Goal: Information Seeking & Learning: Check status

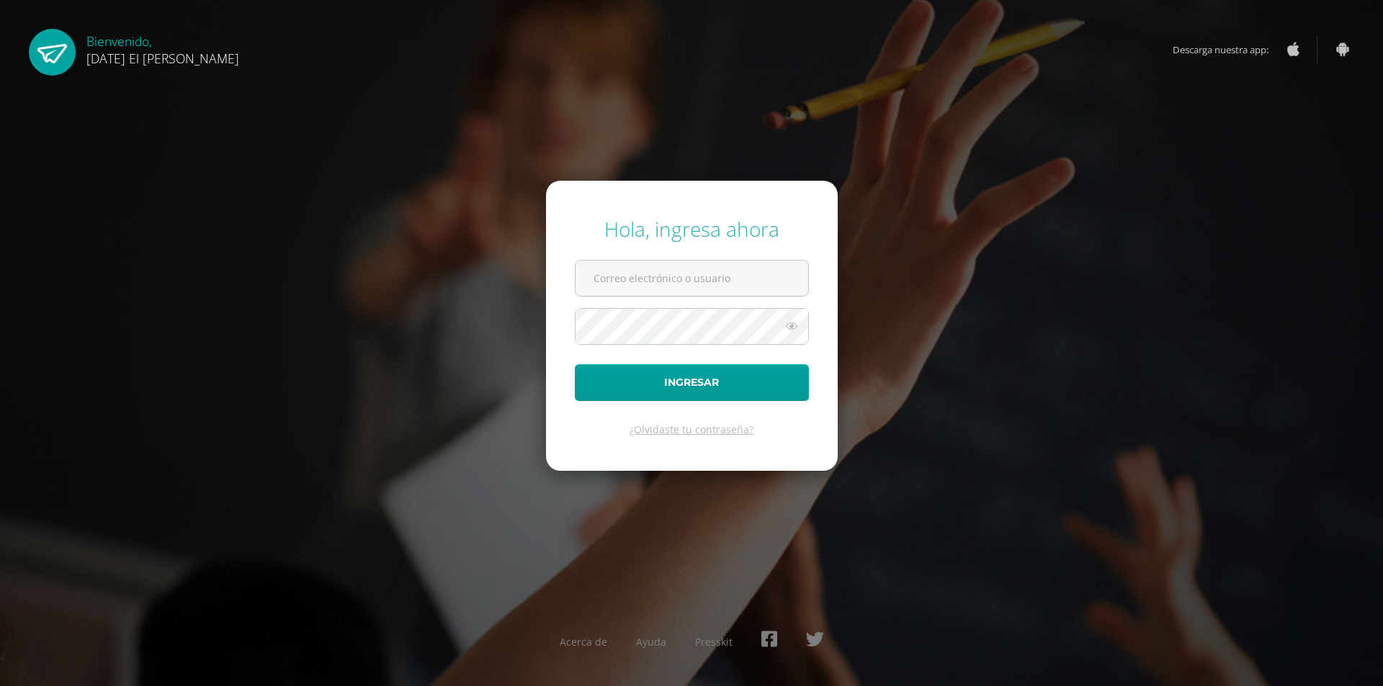
type input "[EMAIL_ADDRESS][DOMAIN_NAME]"
click at [683, 406] on form "Hola, ingresa ahora edwinvs10@gmail.com Ingresar ¿Olvidaste tu contraseña?" at bounding box center [692, 325] width 292 height 289
drag, startPoint x: 699, startPoint y: 374, endPoint x: 693, endPoint y: 380, distance: 8.1
click at [699, 374] on button "Ingresar" at bounding box center [692, 382] width 234 height 37
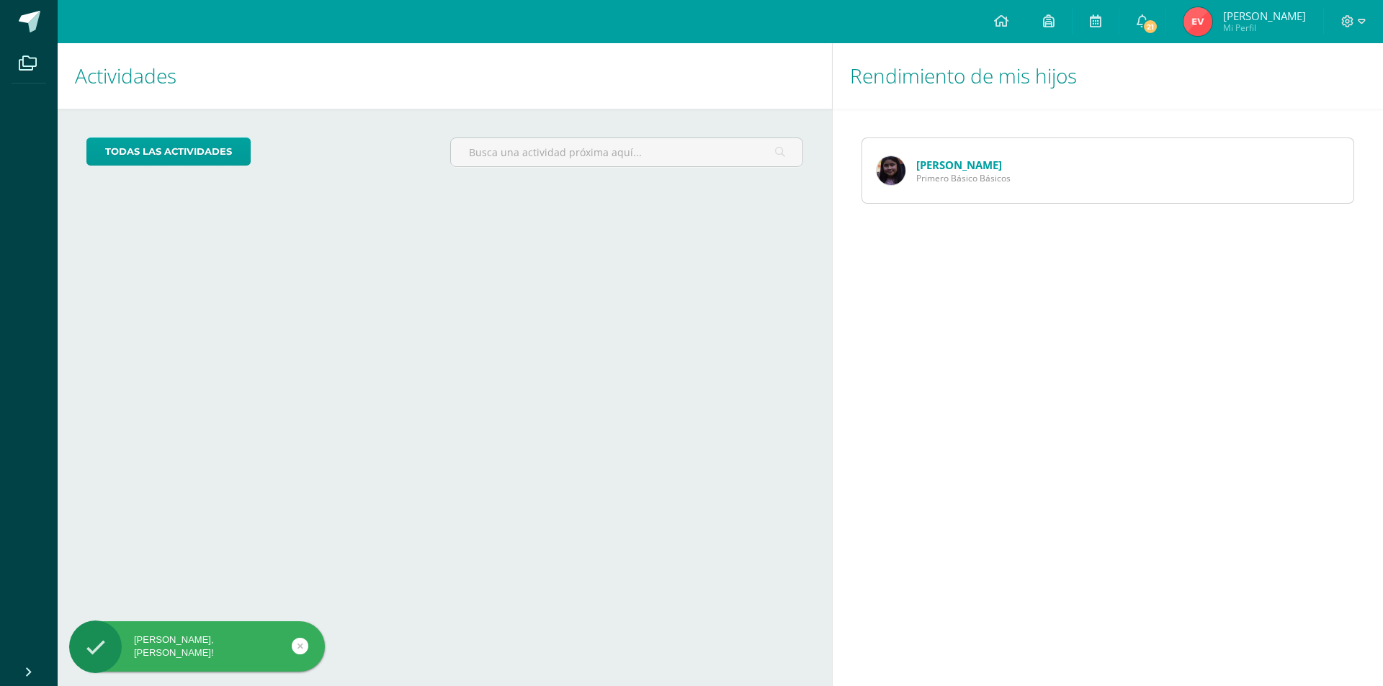
click at [1242, 17] on span "[PERSON_NAME]" at bounding box center [1264, 16] width 83 height 14
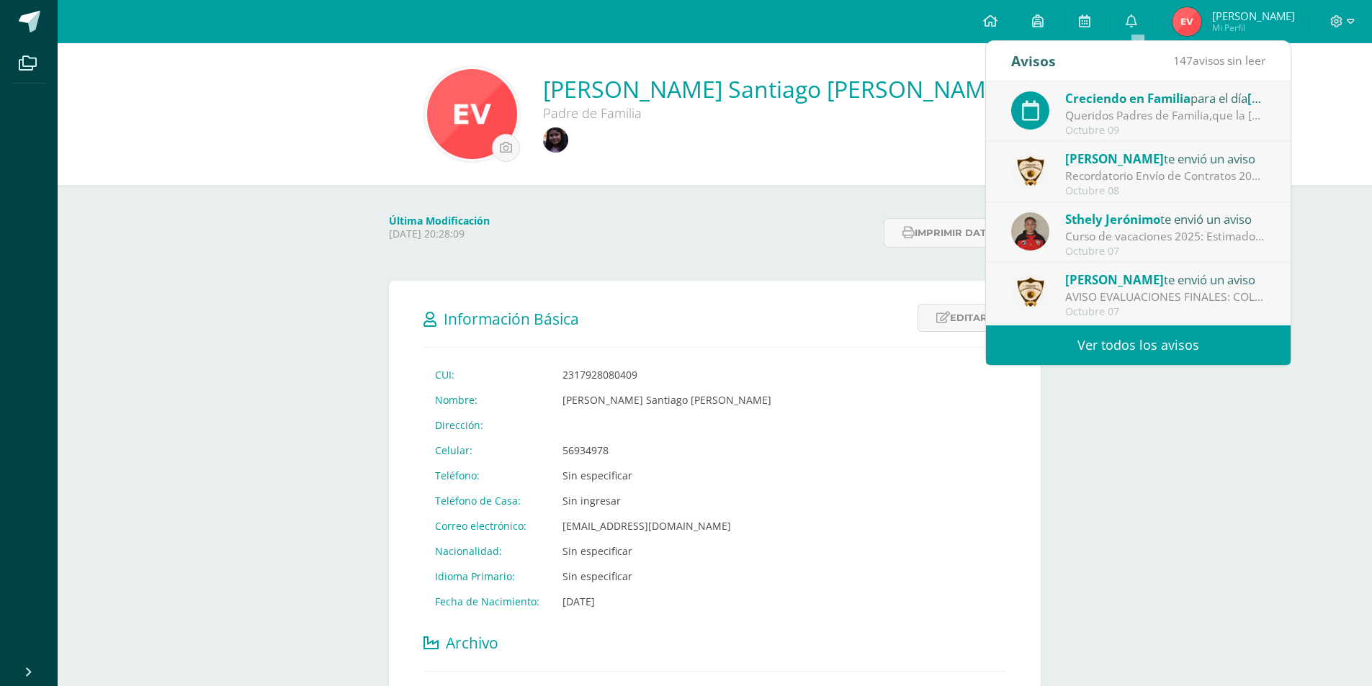
click at [1130, 327] on div "Avisos 147 avisos sin leer Avisos Creciendo en Familia para el día 10/10/25 Que…" at bounding box center [1138, 203] width 305 height 324
click at [1133, 339] on link "Ver todos los avisos" at bounding box center [1138, 346] width 305 height 40
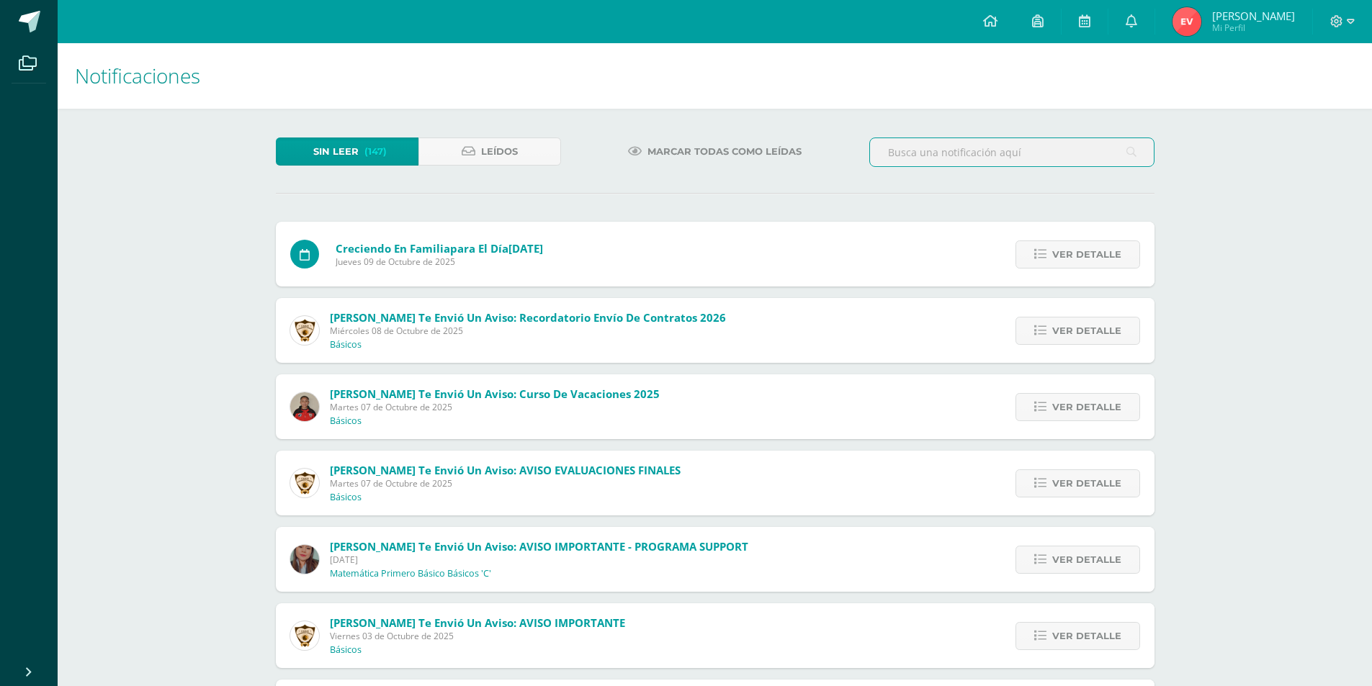
click at [1077, 148] on input "text" at bounding box center [1012, 152] width 284 height 28
type input "evaluaciones"
drag, startPoint x: 1072, startPoint y: 163, endPoint x: 770, endPoint y: 166, distance: 301.8
click at [770, 167] on div "Sin leer (147) Leídos Marcar todas como leídas evaluaciones" at bounding box center [715, 159] width 890 height 42
type input "4 unidad"
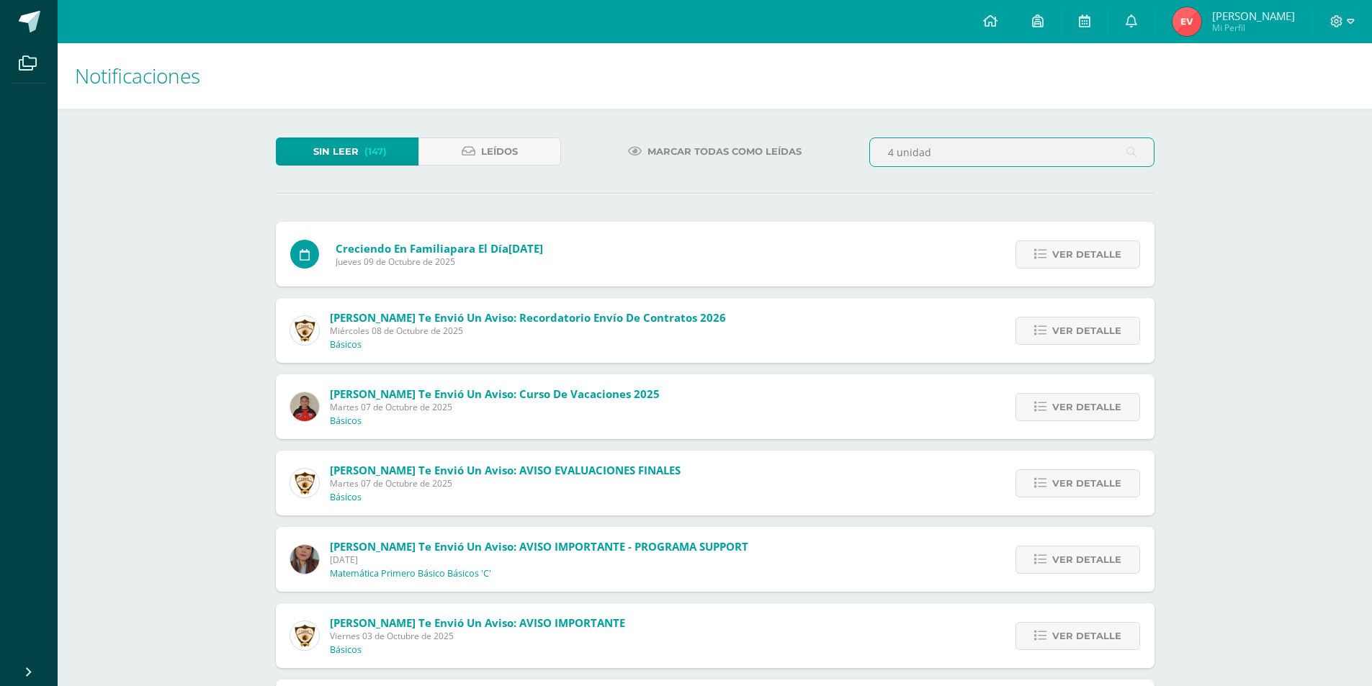
click at [1360, 203] on div "Notificaciones Sin leer (147) Leídos Marcar todas como leídas 4 unidad Creciend…" at bounding box center [715, 546] width 1314 height 1007
click at [1134, 157] on icon at bounding box center [1131, 153] width 10 height 30
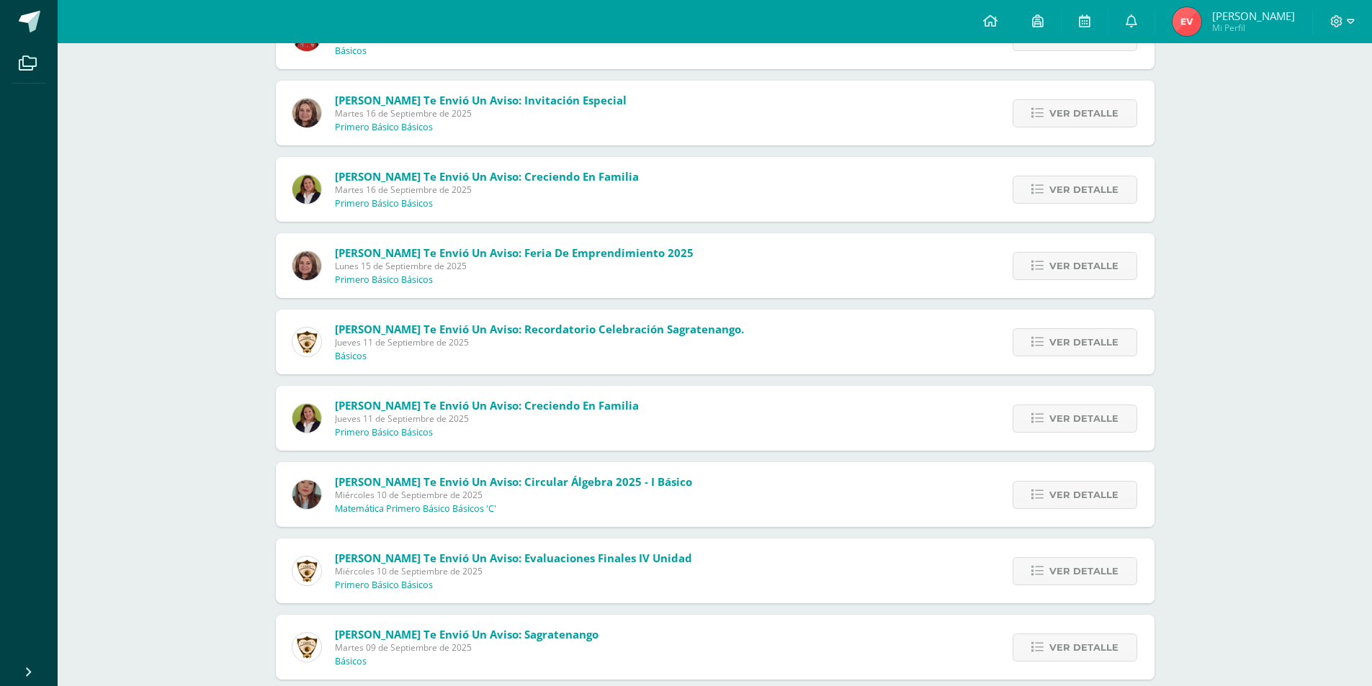
scroll to position [1537, 0]
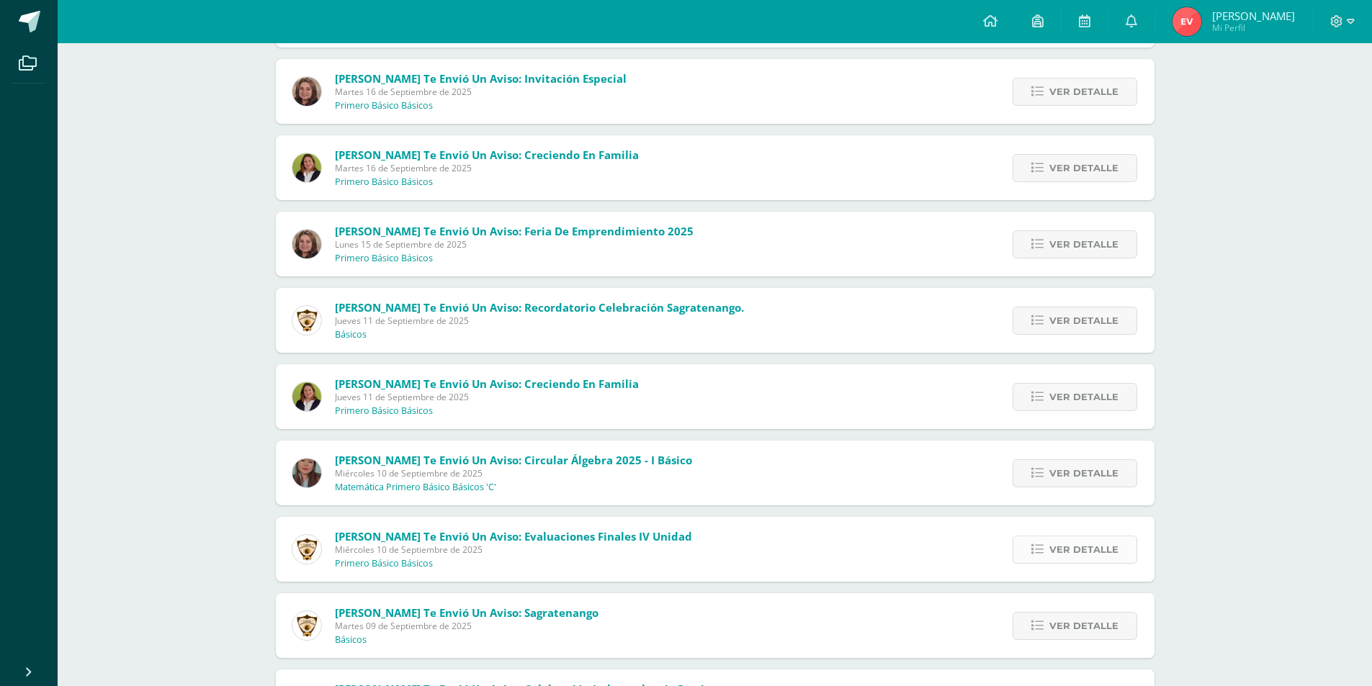
click at [1053, 556] on span "Ver detalle" at bounding box center [1083, 550] width 69 height 27
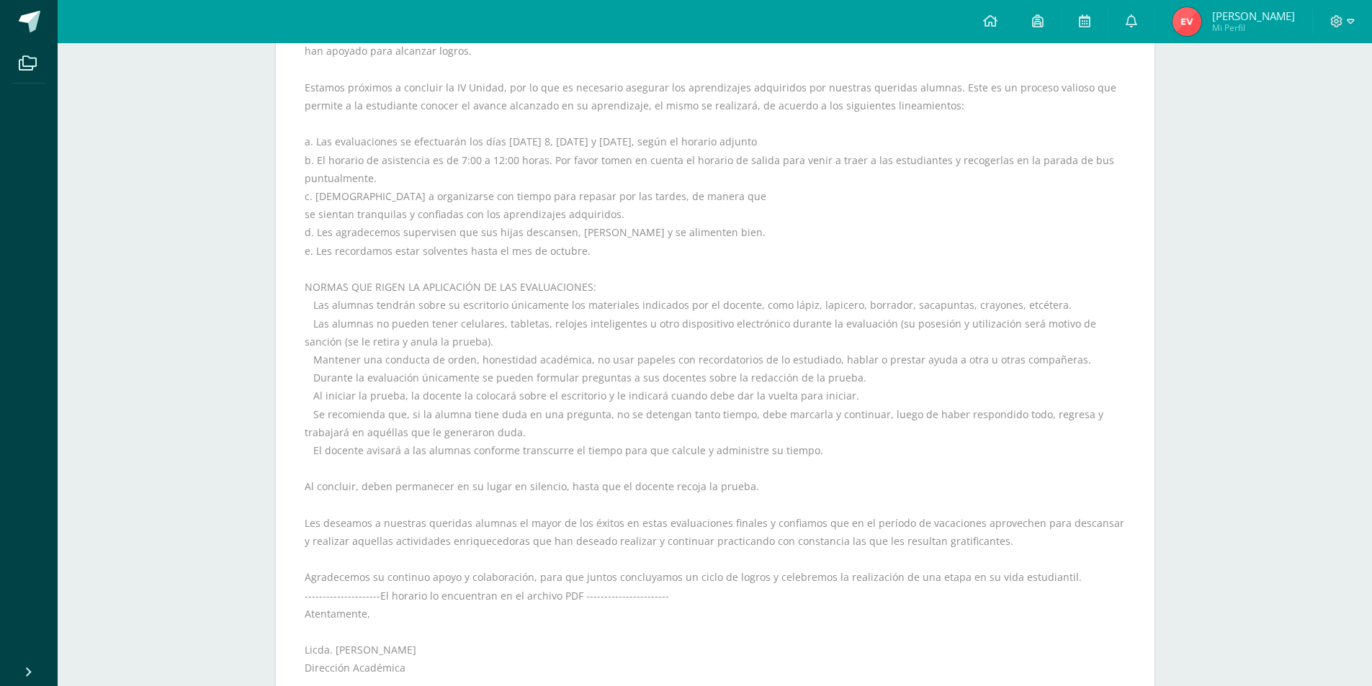
scroll to position [2761, 0]
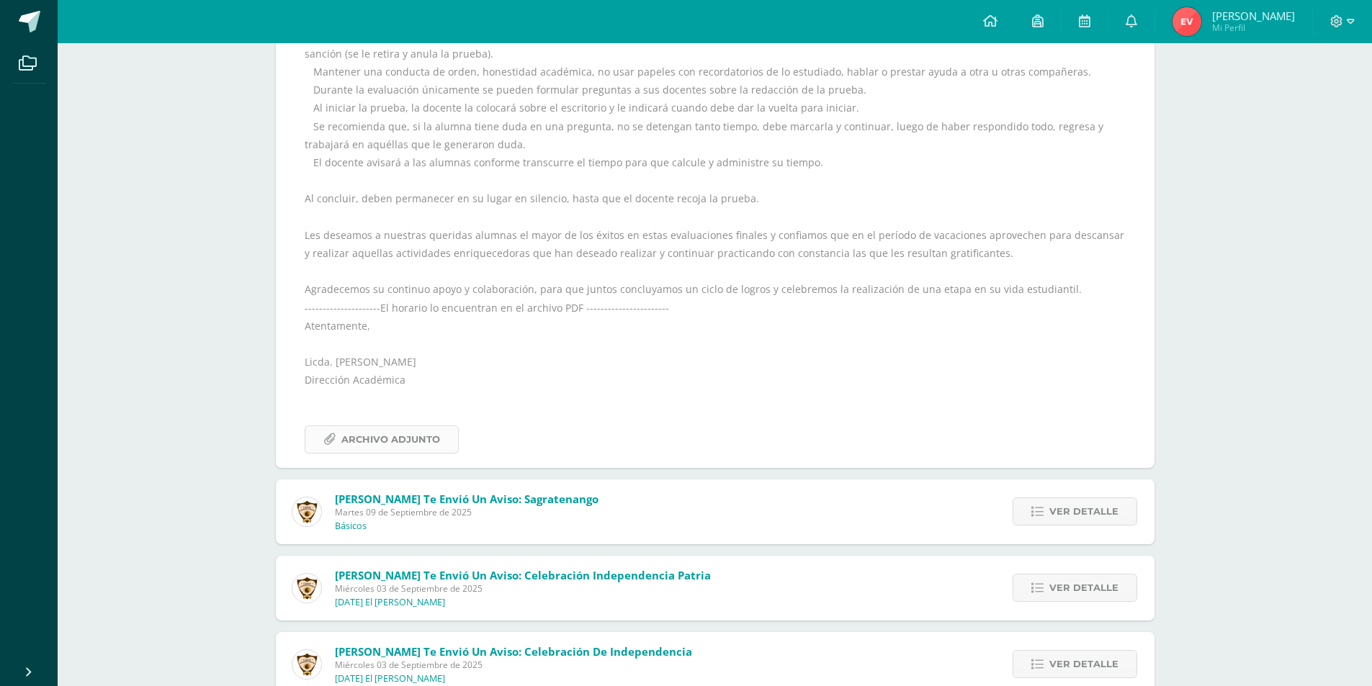
click at [391, 446] on span "Archivo Adjunto" at bounding box center [390, 439] width 99 height 27
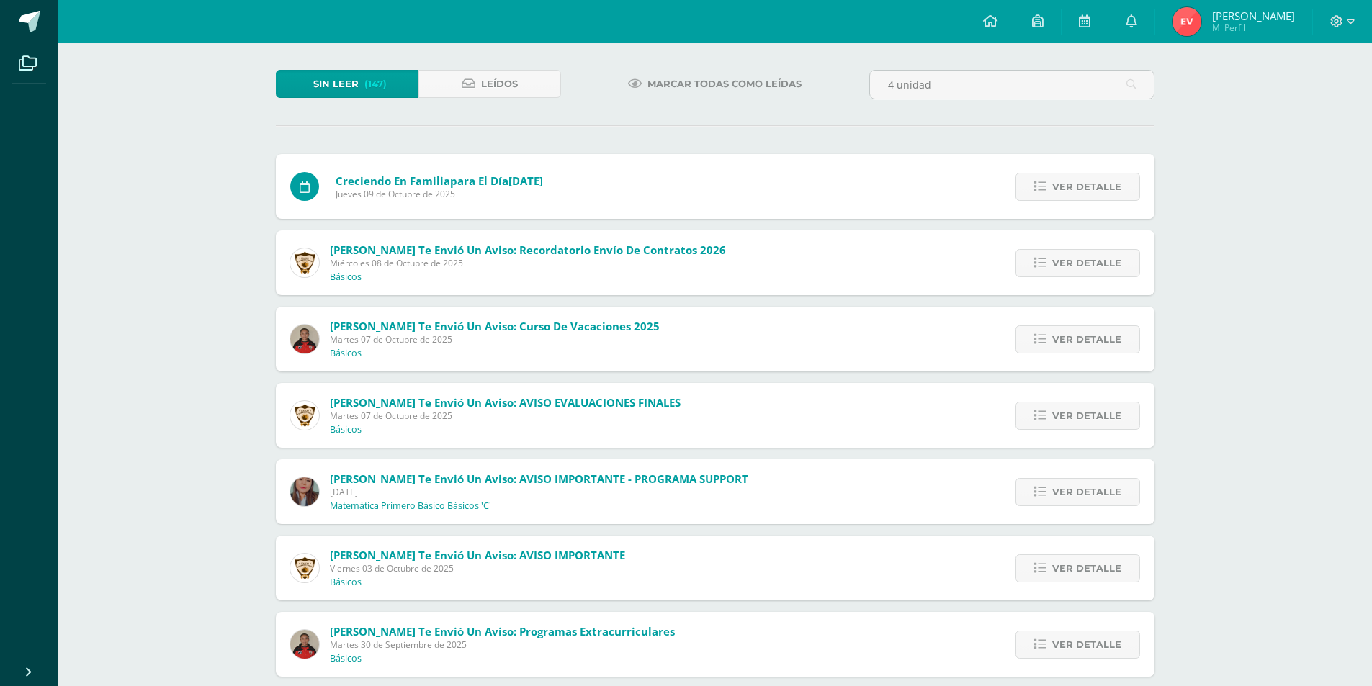
scroll to position [0, 0]
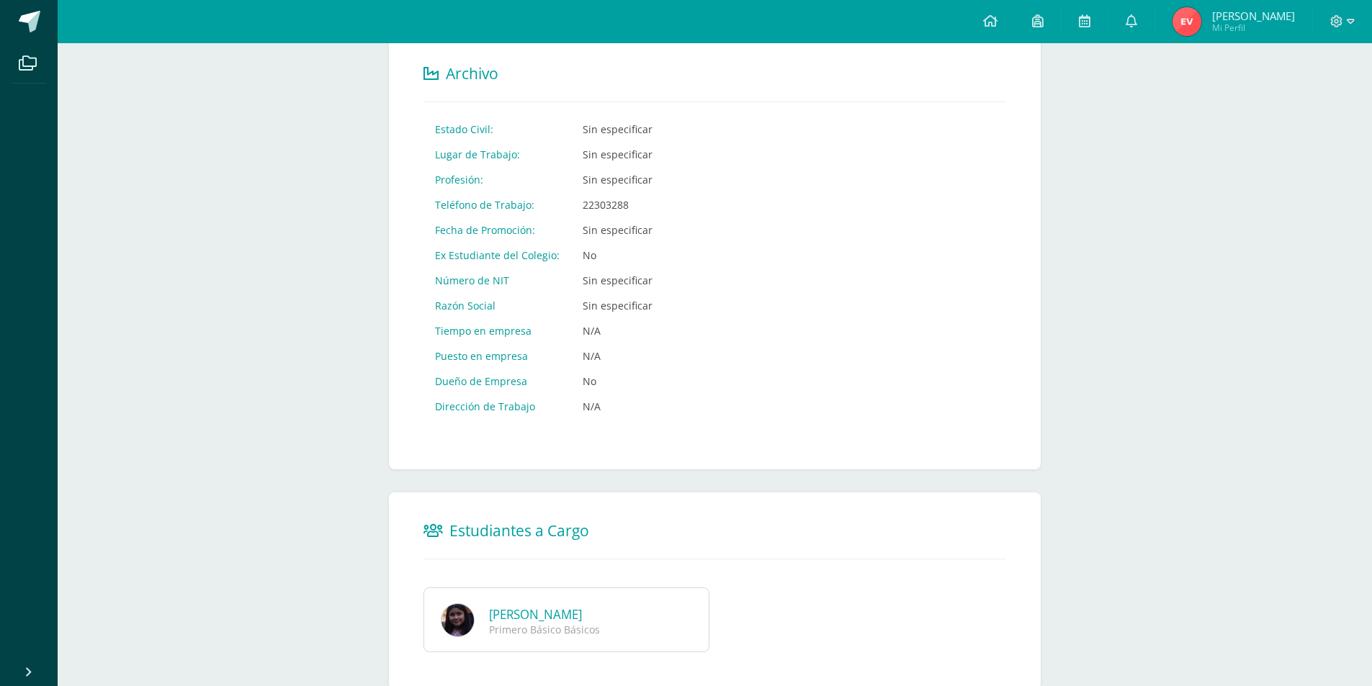
scroll to position [625, 0]
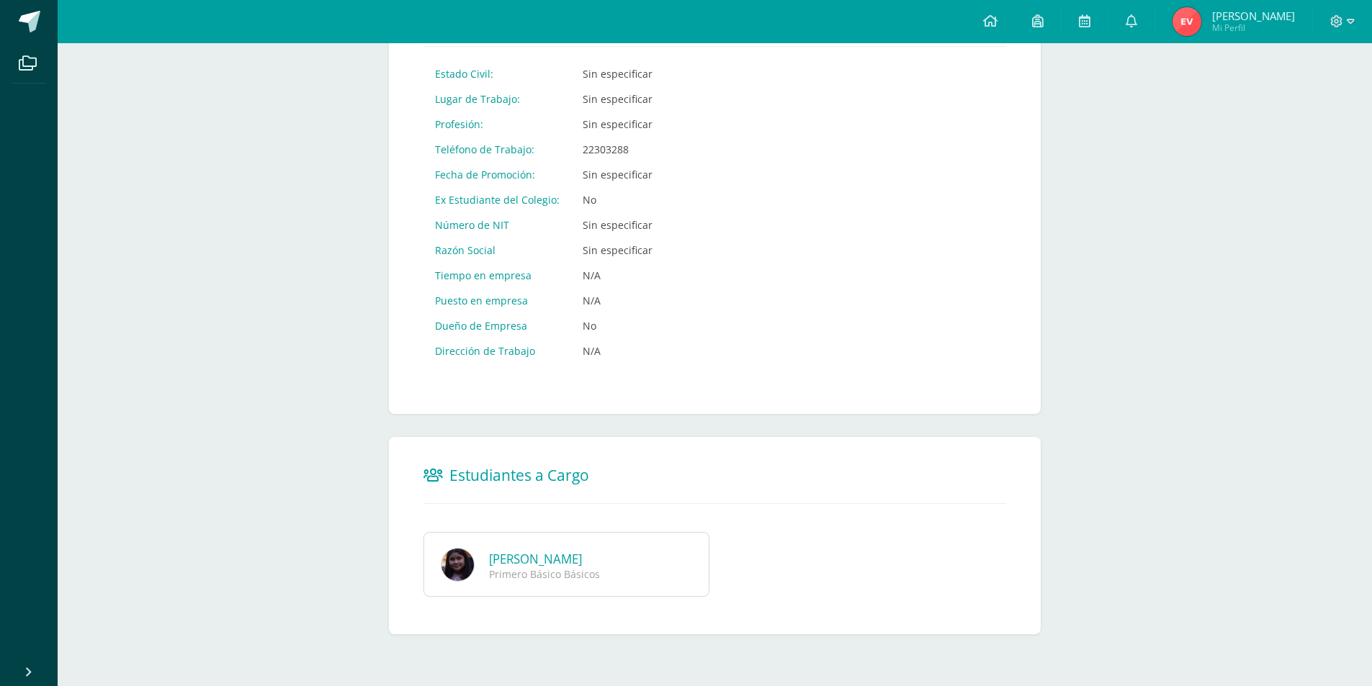
click at [529, 567] on div "Primero Básico Básicos" at bounding box center [586, 574] width 194 height 14
click at [459, 570] on img at bounding box center [458, 565] width 34 height 34
click at [458, 570] on img at bounding box center [458, 565] width 34 height 34
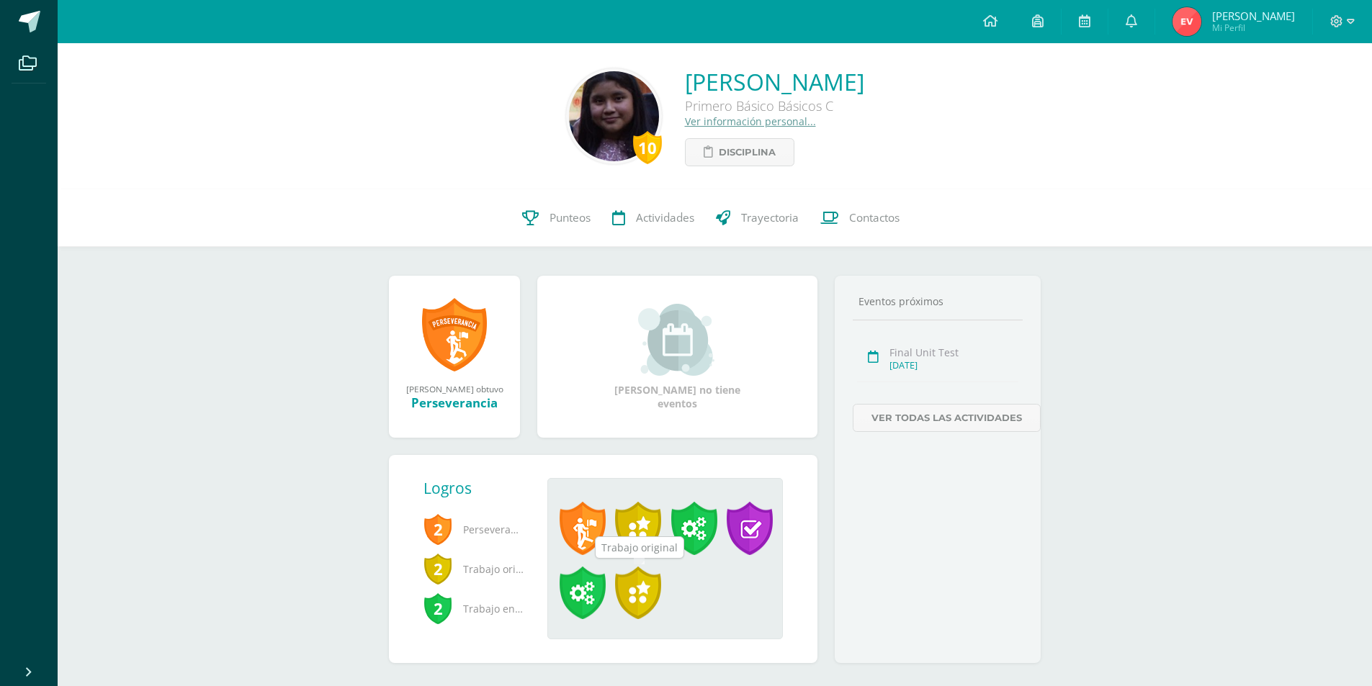
click at [634, 588] on span at bounding box center [638, 593] width 46 height 53
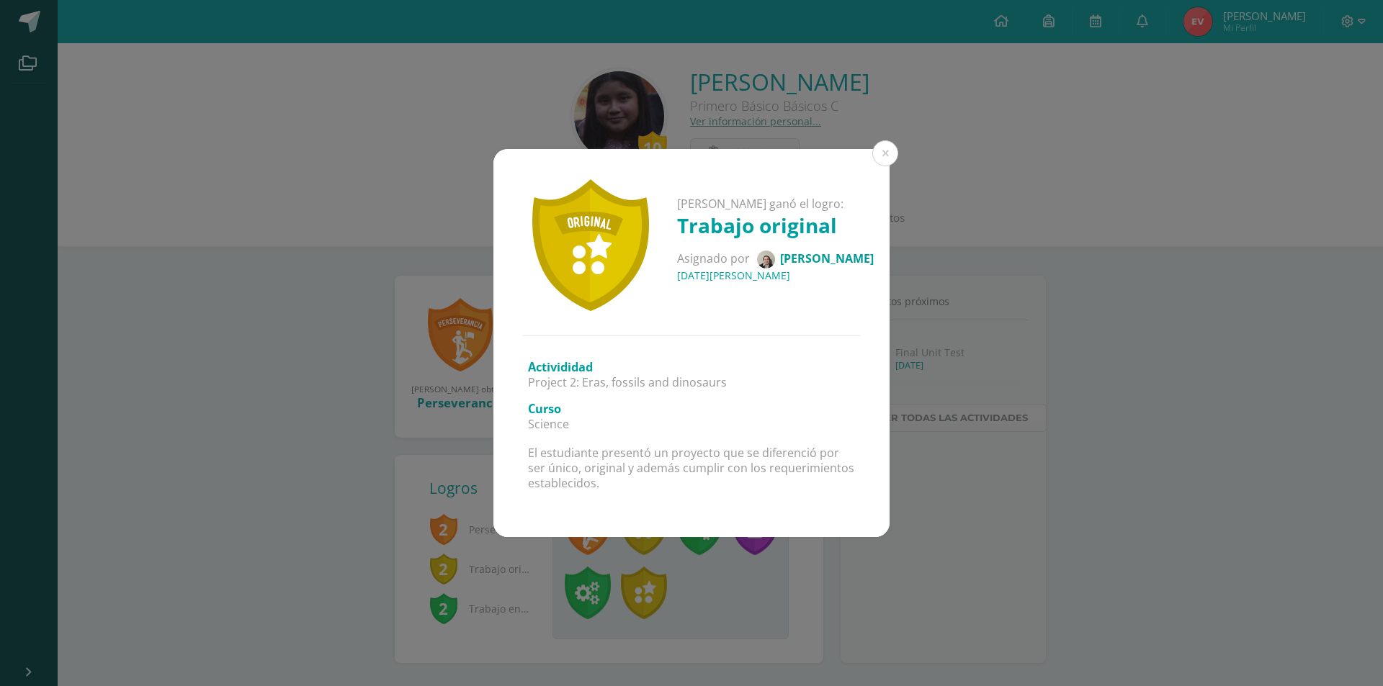
click at [693, 584] on div "Nathaly Stephanie ganó el logro: Trabajo original Asignado por María Calderón 1…" at bounding box center [691, 343] width 1383 height 686
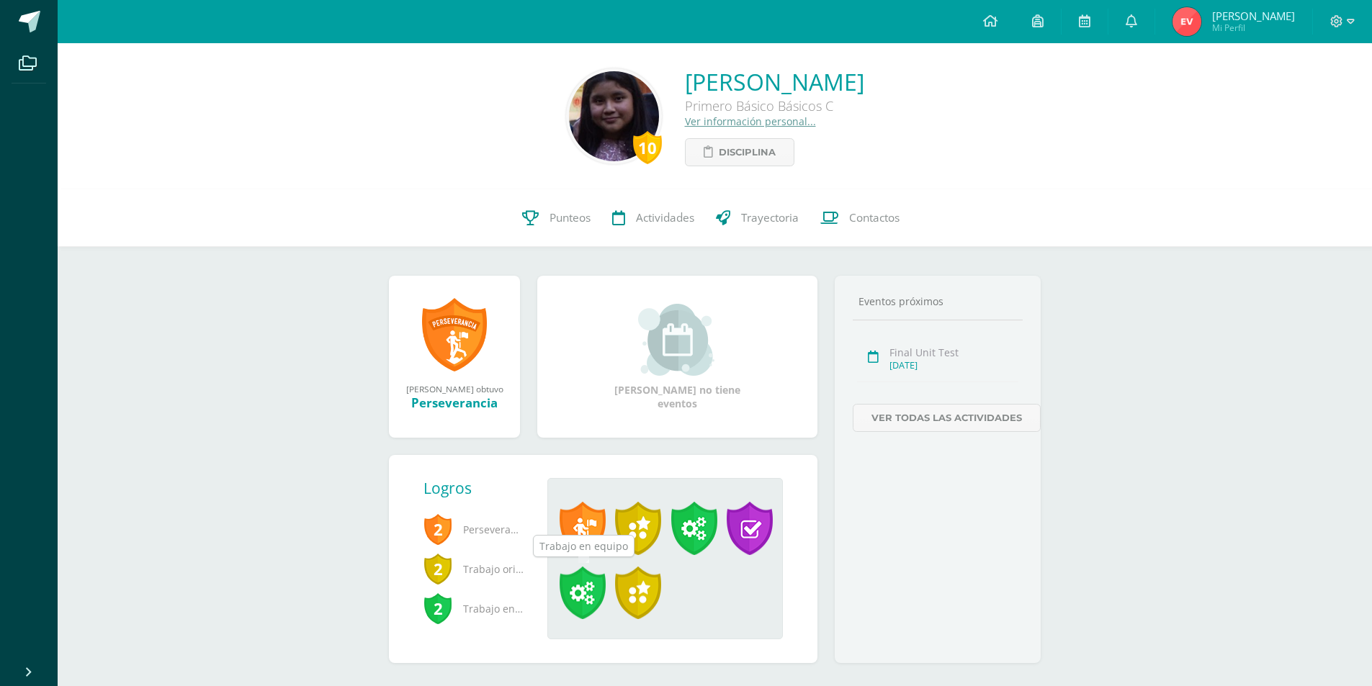
click at [585, 600] on span at bounding box center [583, 593] width 46 height 53
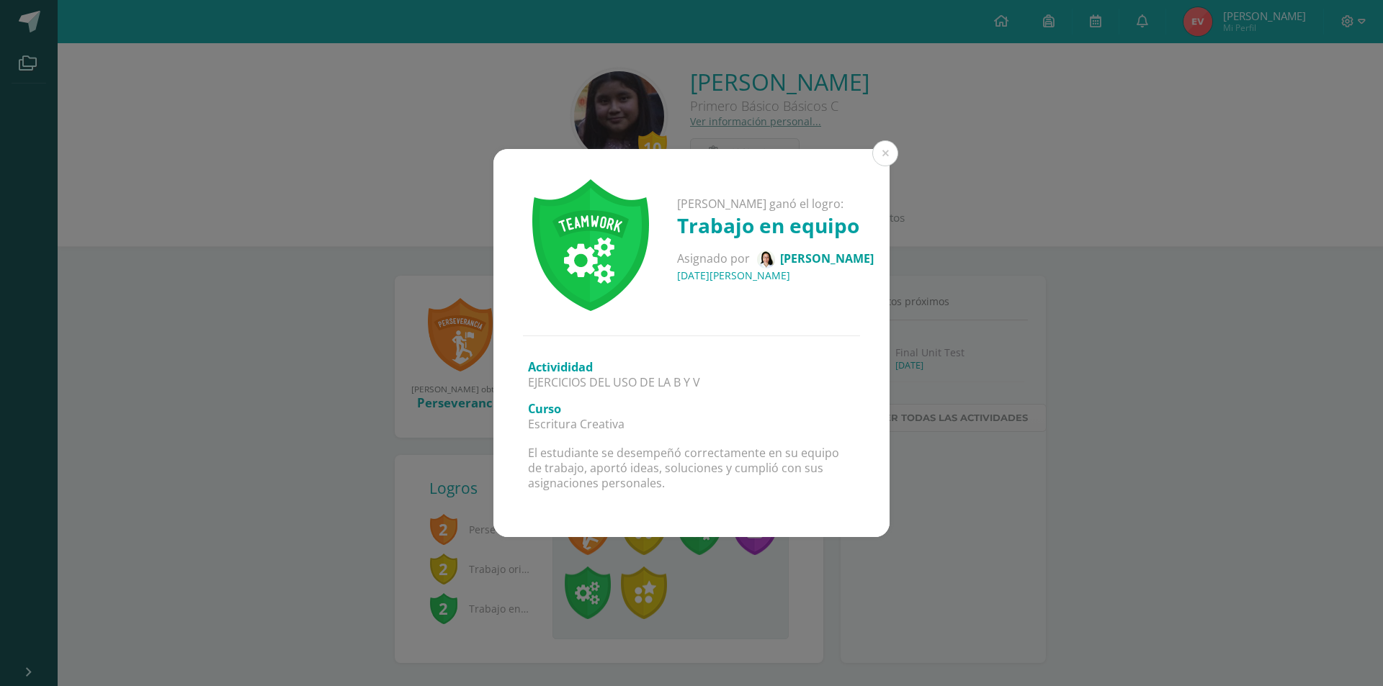
click at [584, 598] on div "Nathaly Stephanie ganó el logro: Trabajo en equipo Asignado por Julia Guzmán 14…" at bounding box center [691, 343] width 1383 height 686
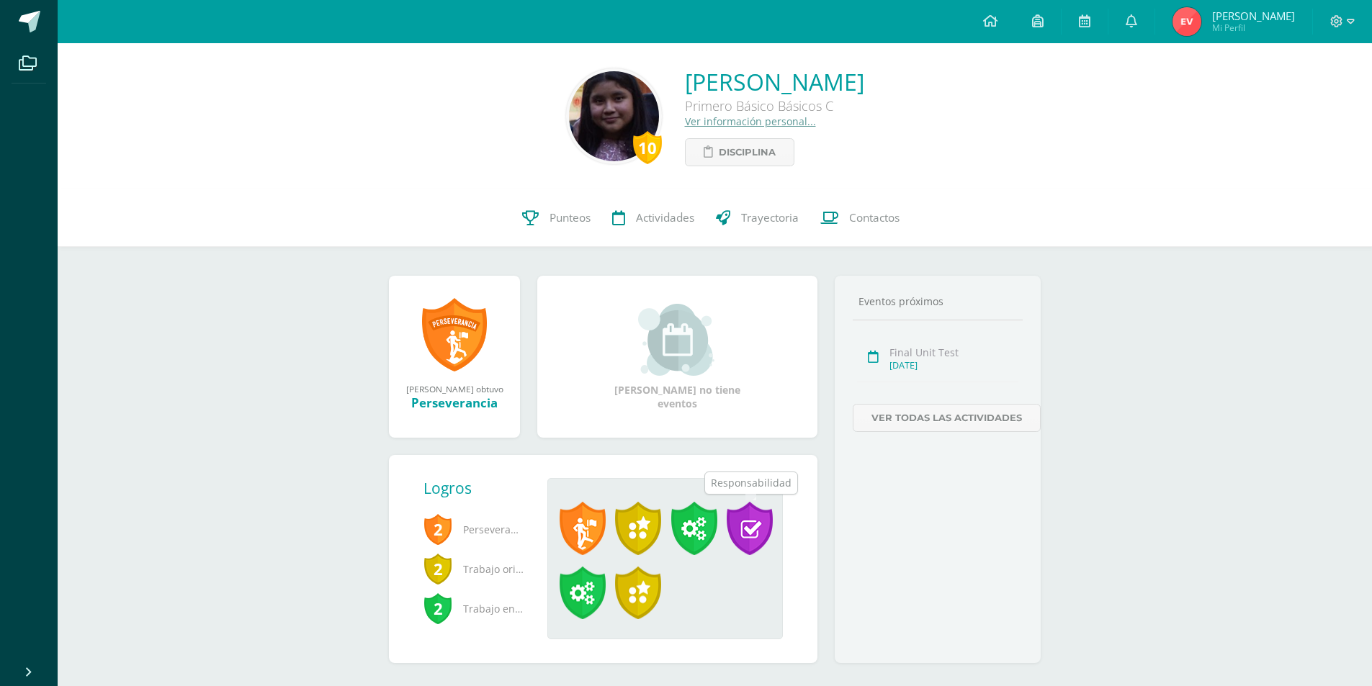
click at [753, 538] on span at bounding box center [750, 528] width 46 height 53
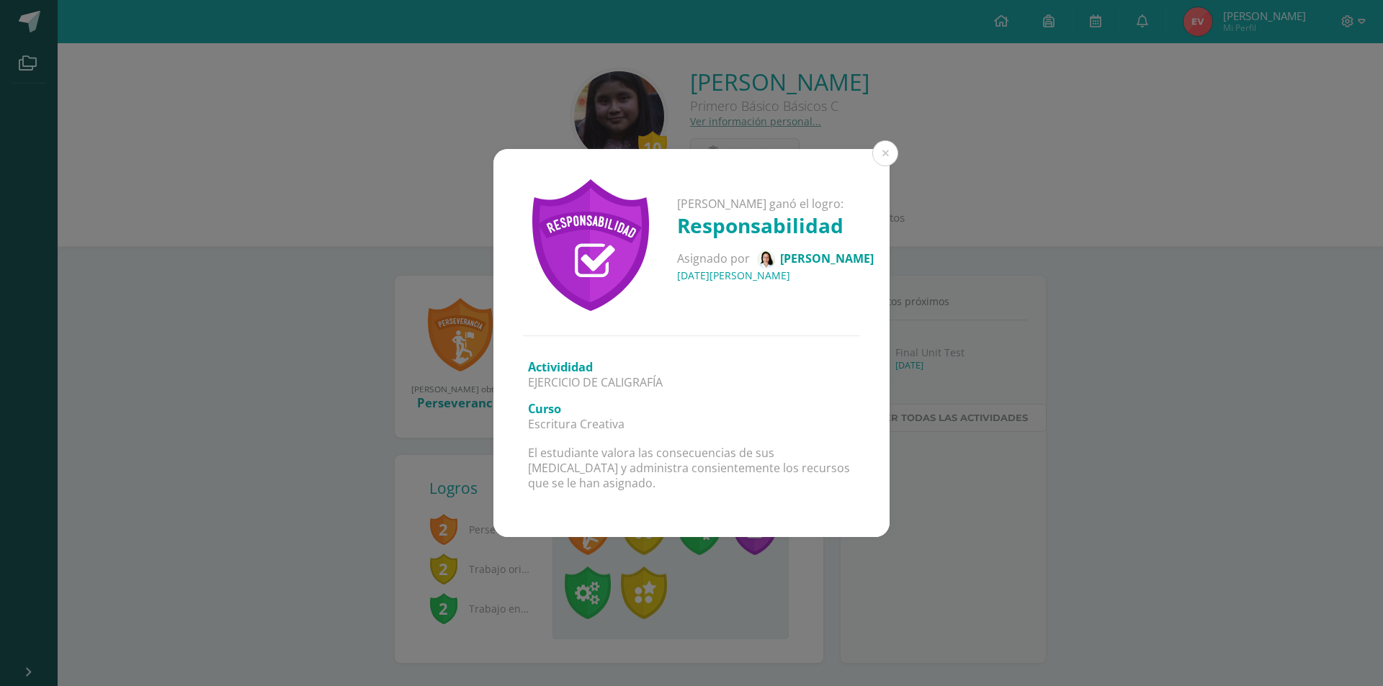
click at [750, 539] on div "Nathaly Stephanie ganó el logro: Responsabilidad Asignado por Julia Guzmán 05 d…" at bounding box center [691, 343] width 1383 height 686
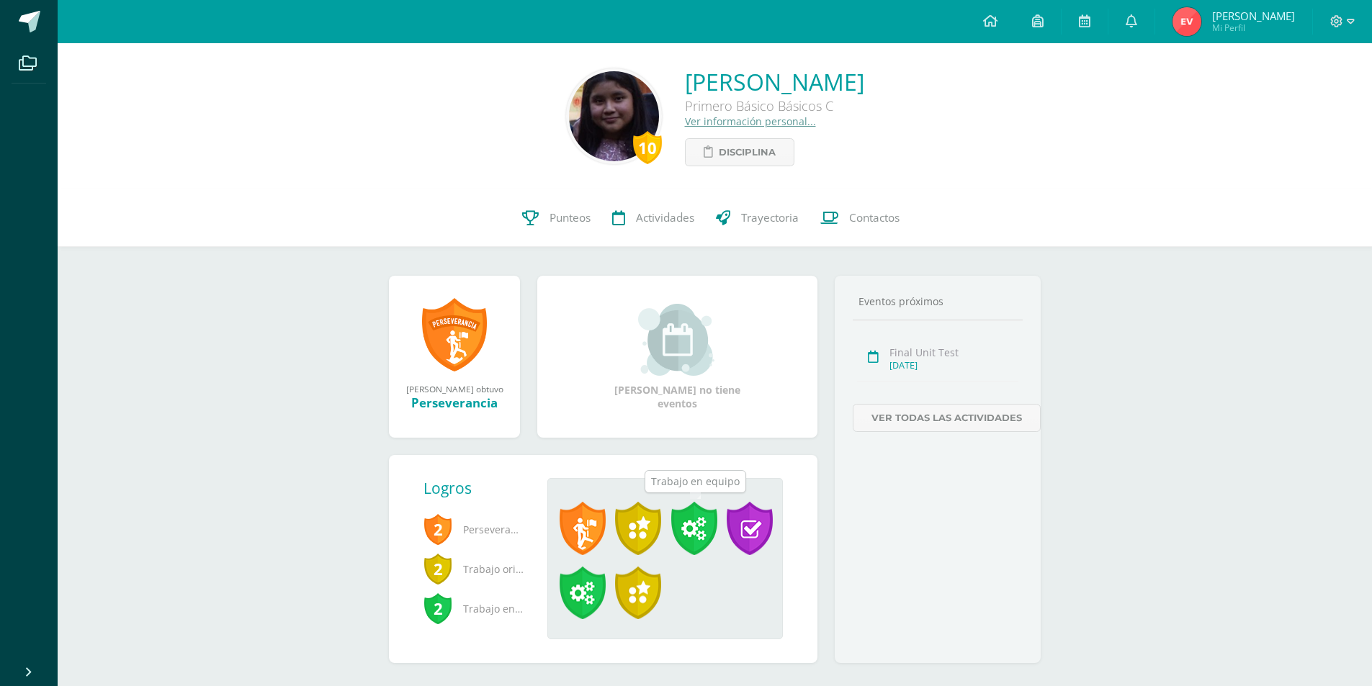
click at [705, 537] on span at bounding box center [694, 528] width 46 height 53
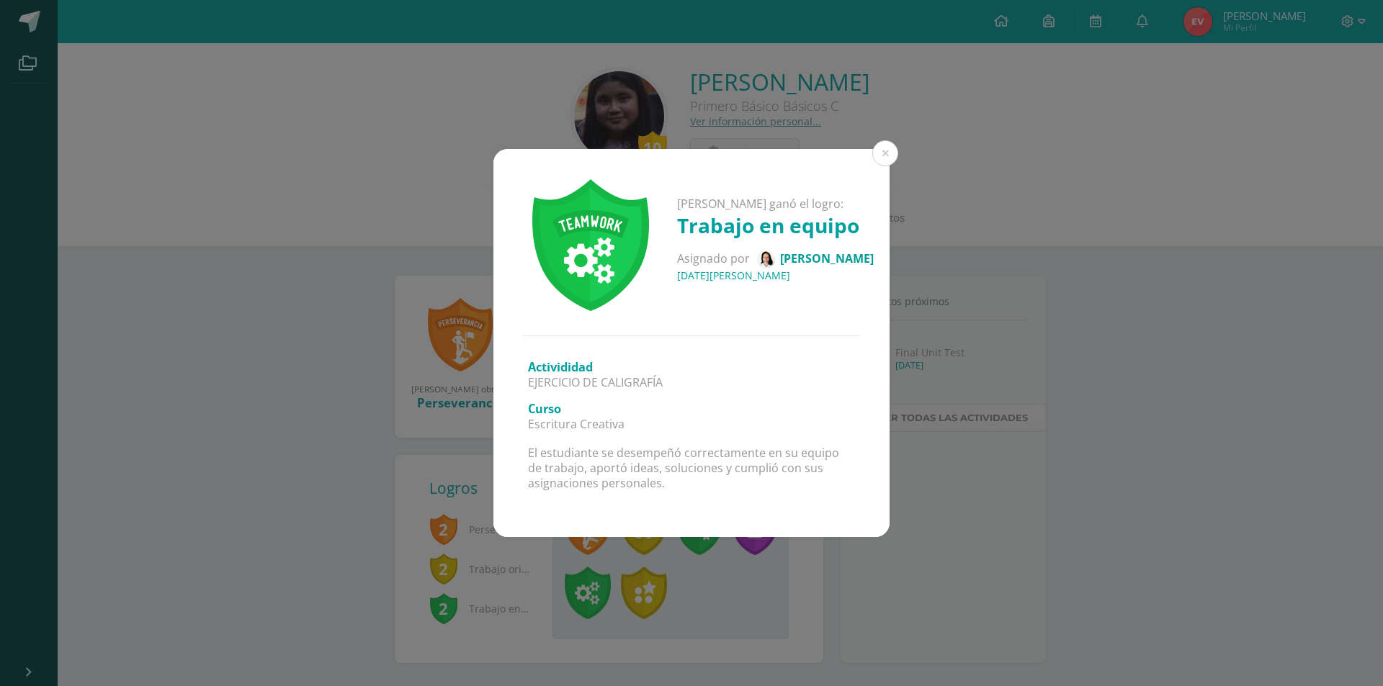
click at [673, 555] on div "Nathaly Stephanie ganó el logro: Trabajo en equipo Asignado por Julia Guzmán 05…" at bounding box center [691, 343] width 1383 height 686
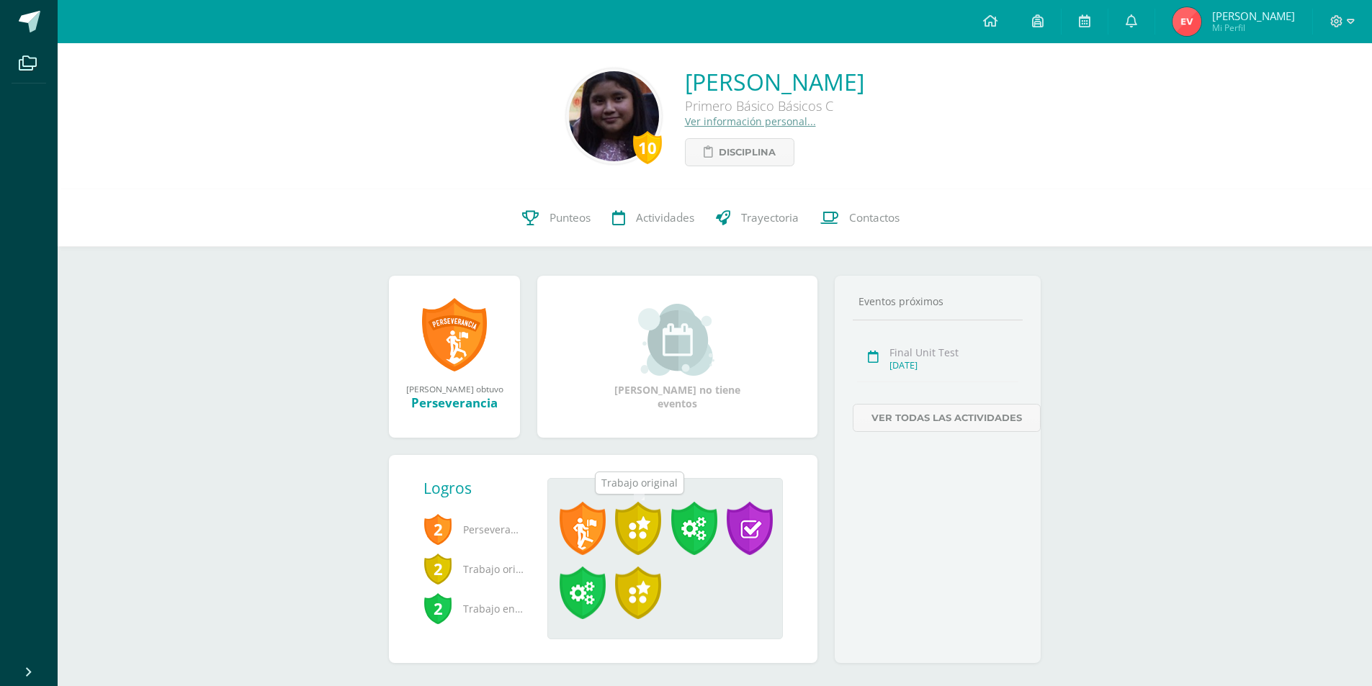
click at [646, 537] on span at bounding box center [638, 528] width 46 height 53
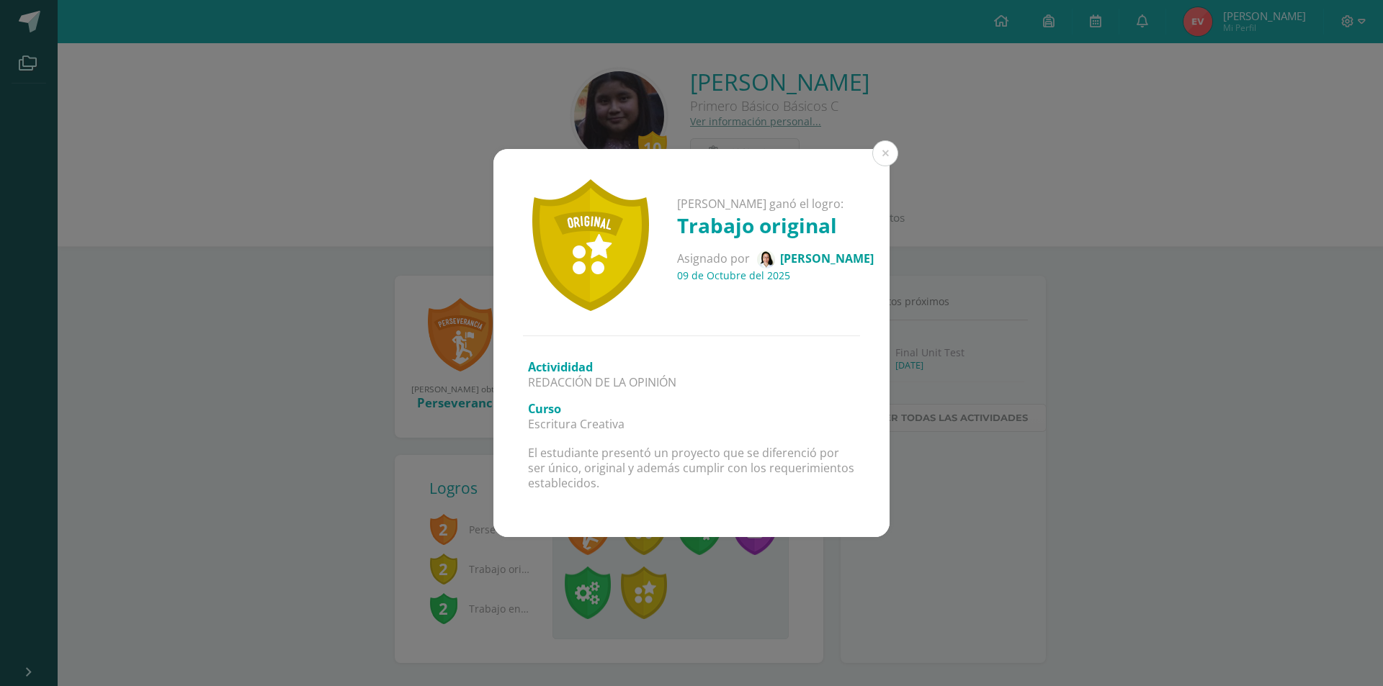
click at [642, 537] on div "Activididad REDACCIÓN DE LA OPINIÓN Curso Escritura Creativa El estudiante pres…" at bounding box center [691, 436] width 396 height 201
click at [816, 537] on div "Activididad REDACCIÓN DE LA OPINIÓN Curso Escritura Creativa El estudiante pres…" at bounding box center [691, 436] width 396 height 201
click at [879, 151] on button at bounding box center [885, 153] width 26 height 26
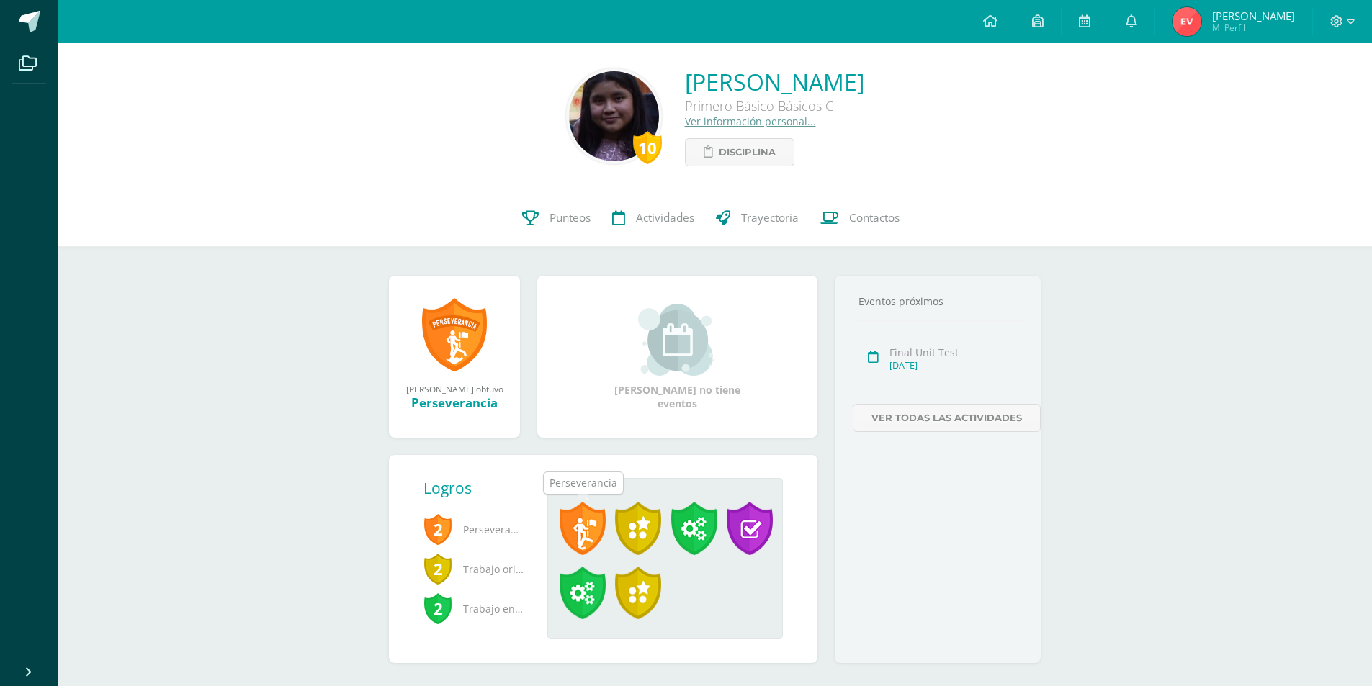
click at [584, 536] on span at bounding box center [583, 528] width 46 height 53
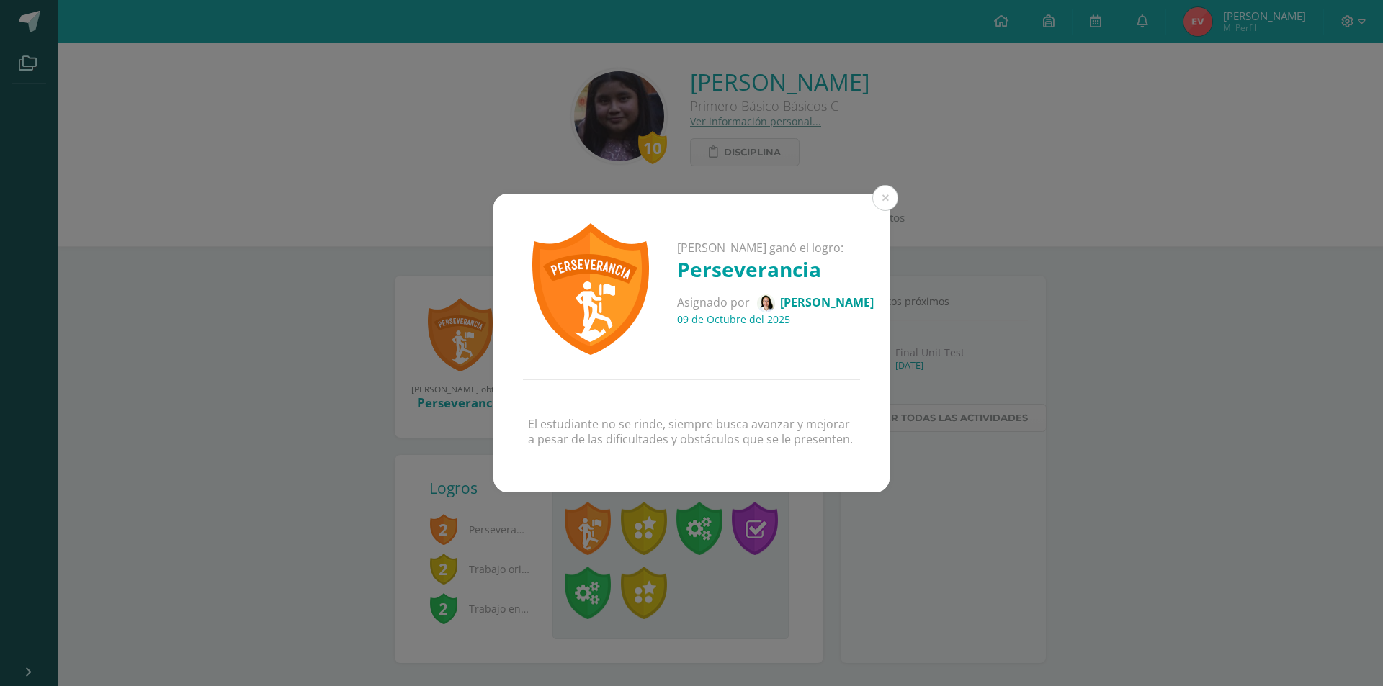
click at [830, 524] on div "Nathaly Stephanie ganó el logro: Perseverancia Asignado por Julia Guzmán 09 de …" at bounding box center [691, 343] width 1383 height 686
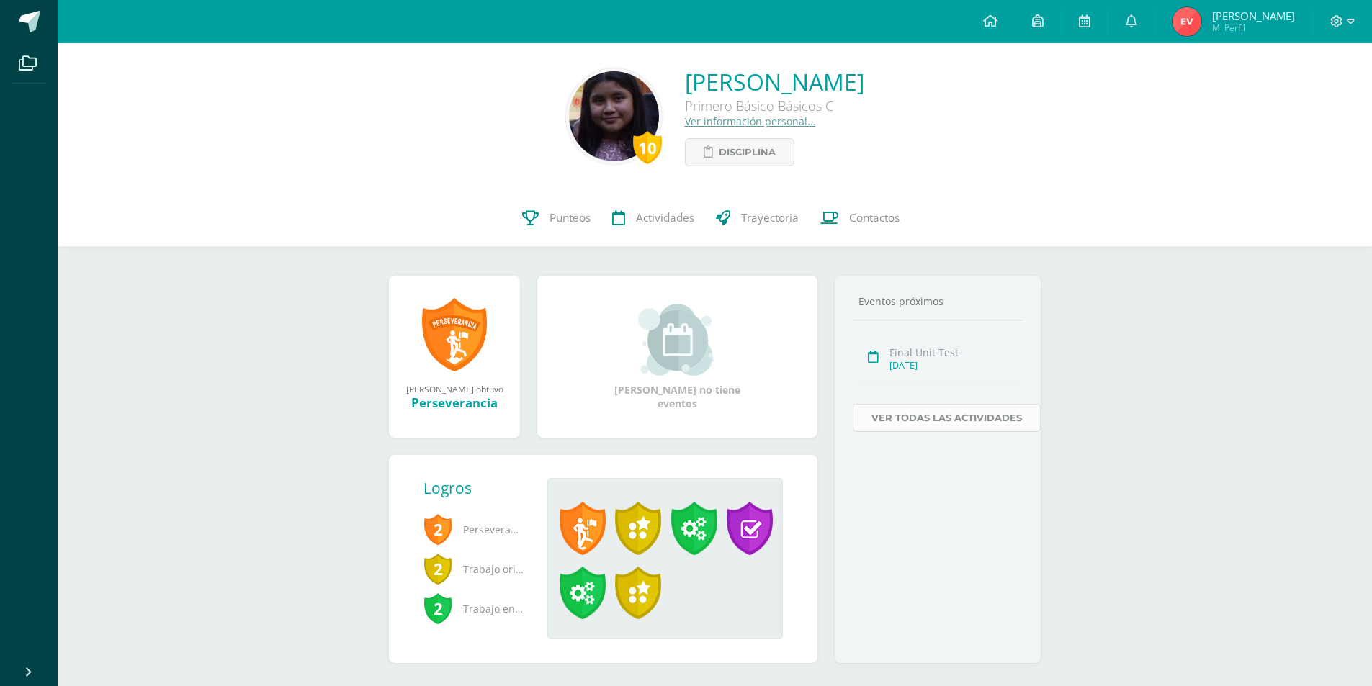
click at [881, 421] on link "Ver todas las actividades" at bounding box center [947, 418] width 188 height 28
